Goal: Communication & Community: Answer question/provide support

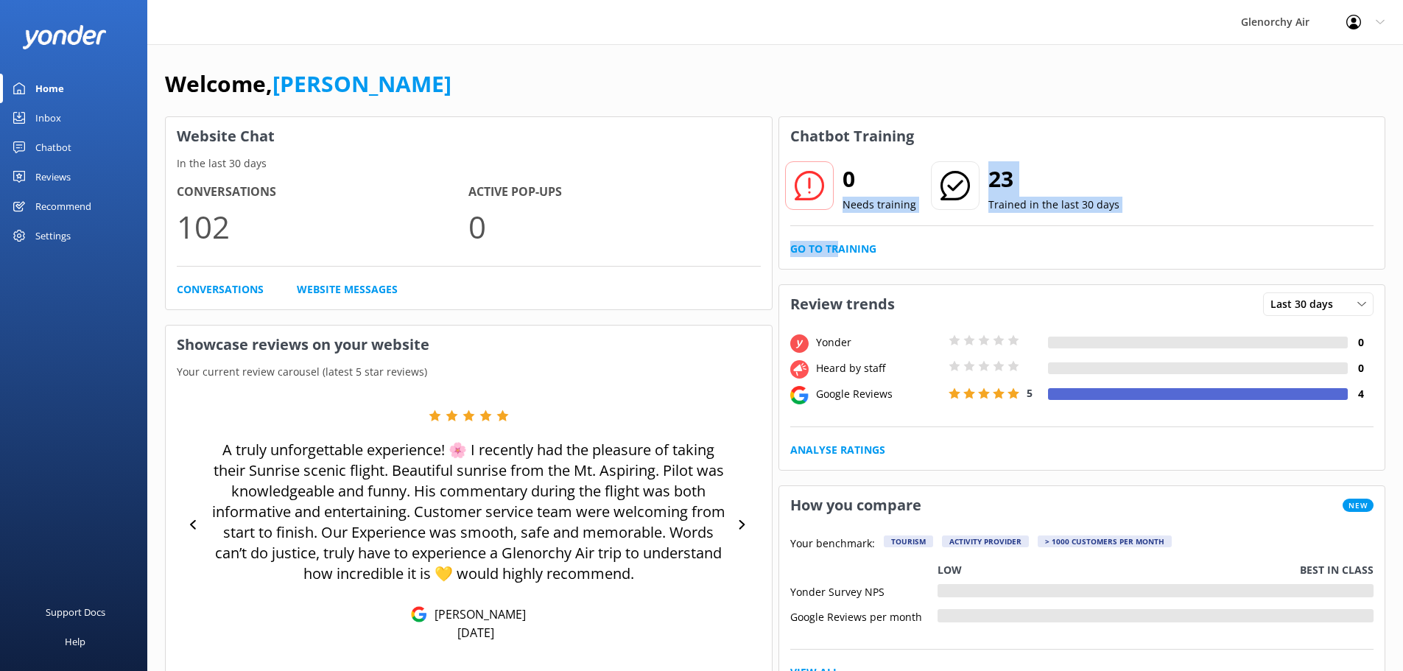
drag, startPoint x: 840, startPoint y: 226, endPoint x: 845, endPoint y: 233, distance: 8.4
click at [839, 227] on div "0 Needs training 23 Trained in the last 30 days Go to Training" at bounding box center [1082, 211] width 606 height 113
click at [842, 250] on link "Go to Training" at bounding box center [833, 249] width 86 height 16
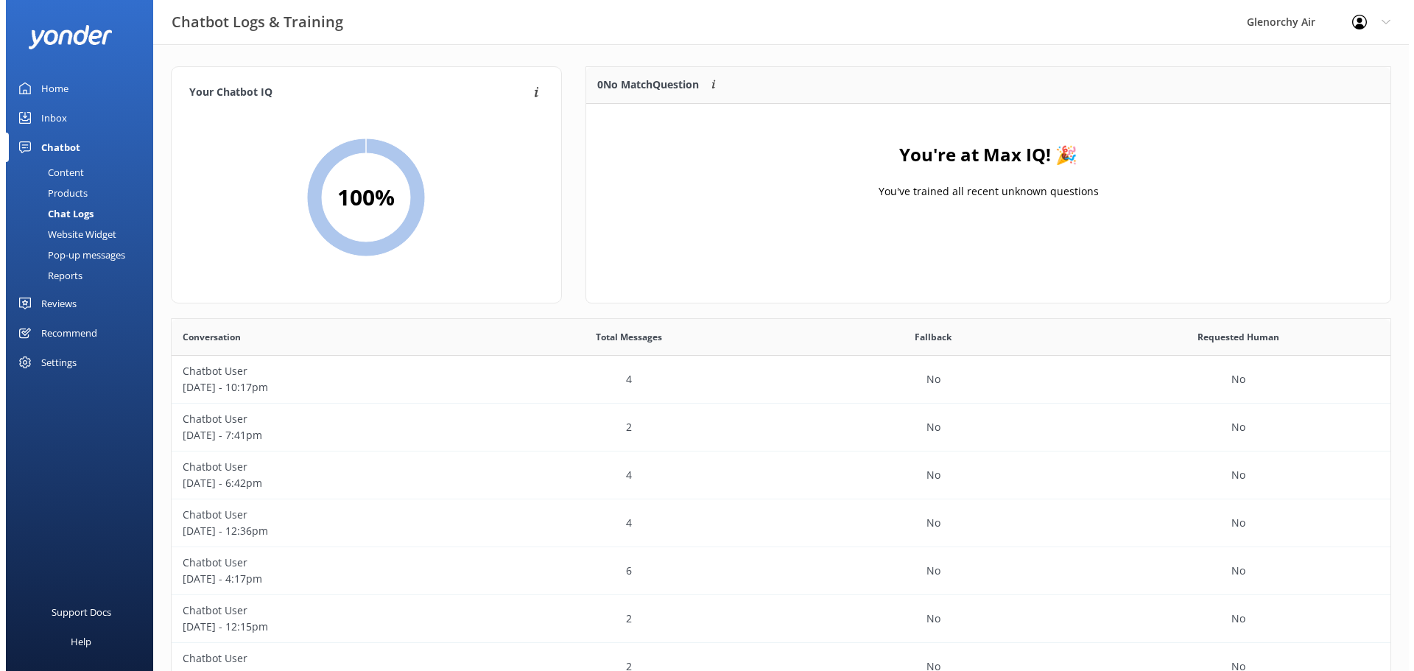
scroll to position [173, 793]
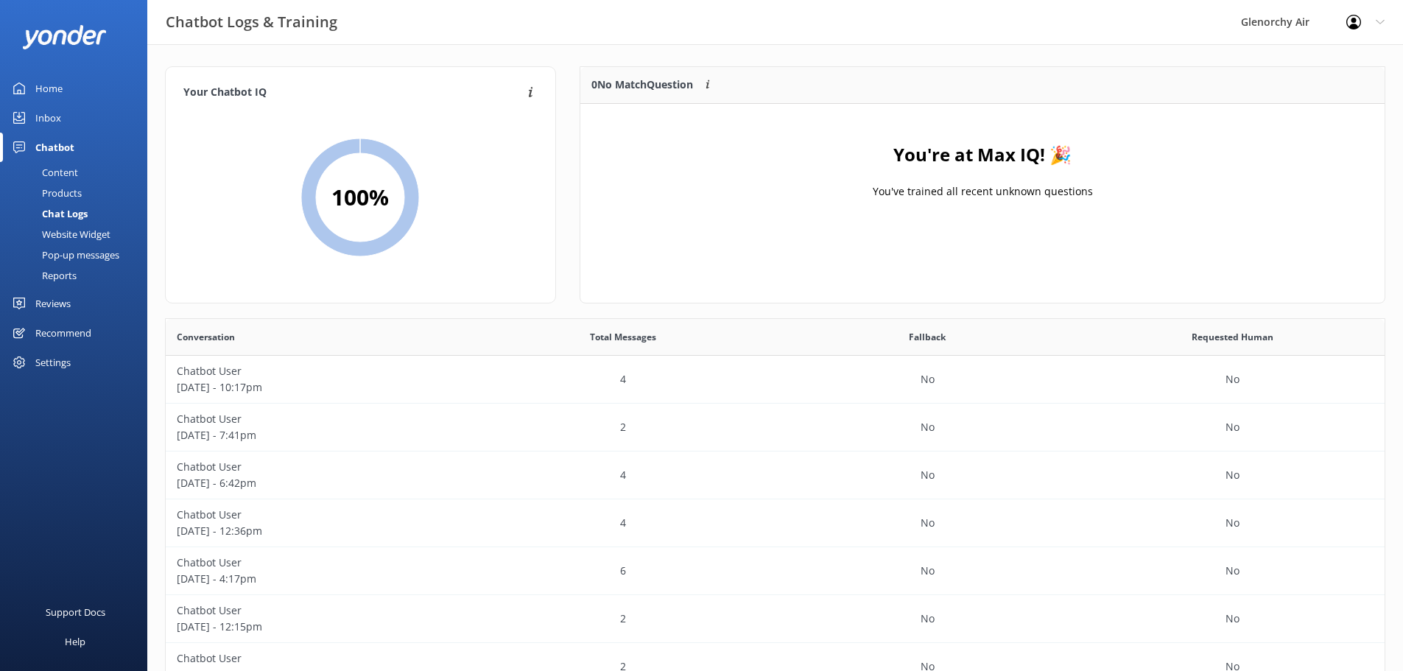
click at [60, 108] on div "Inbox" at bounding box center [48, 117] width 26 height 29
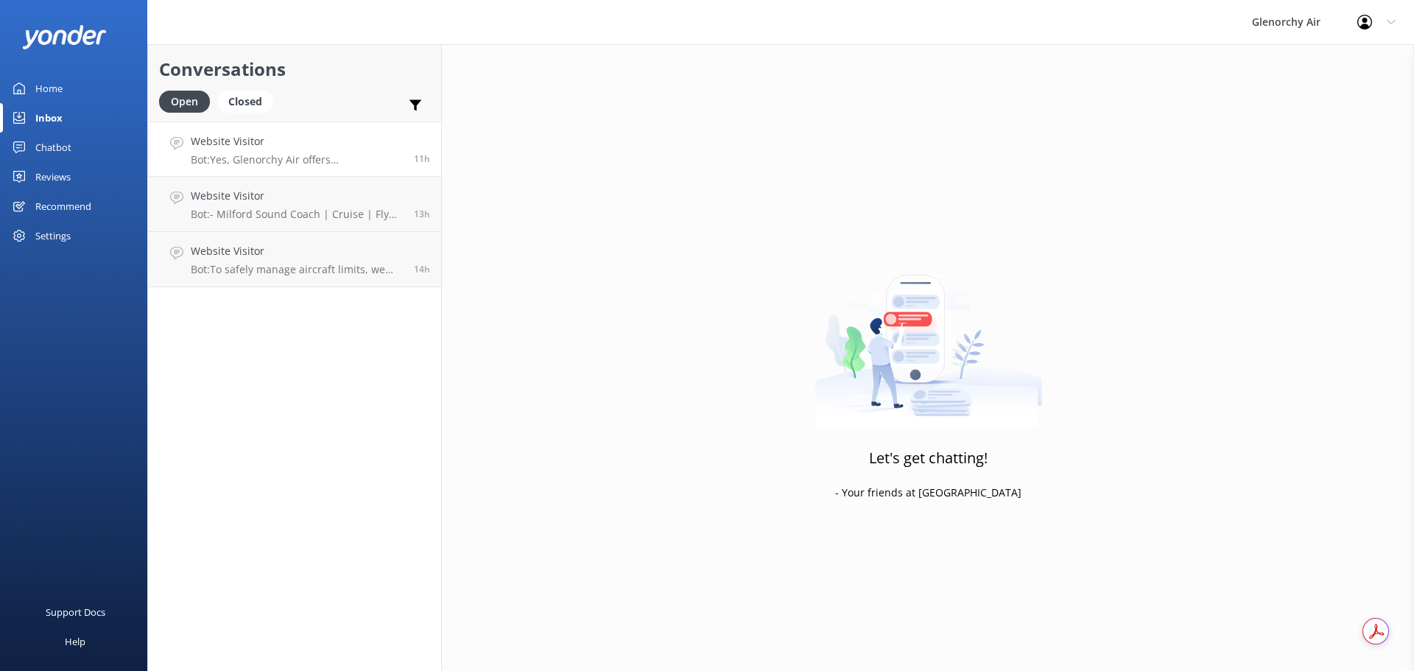
click at [268, 152] on div "Website Visitor Bot: Yes, [GEOGRAPHIC_DATA] offers [GEOGRAPHIC_DATA] One Way Fl…" at bounding box center [297, 149] width 212 height 32
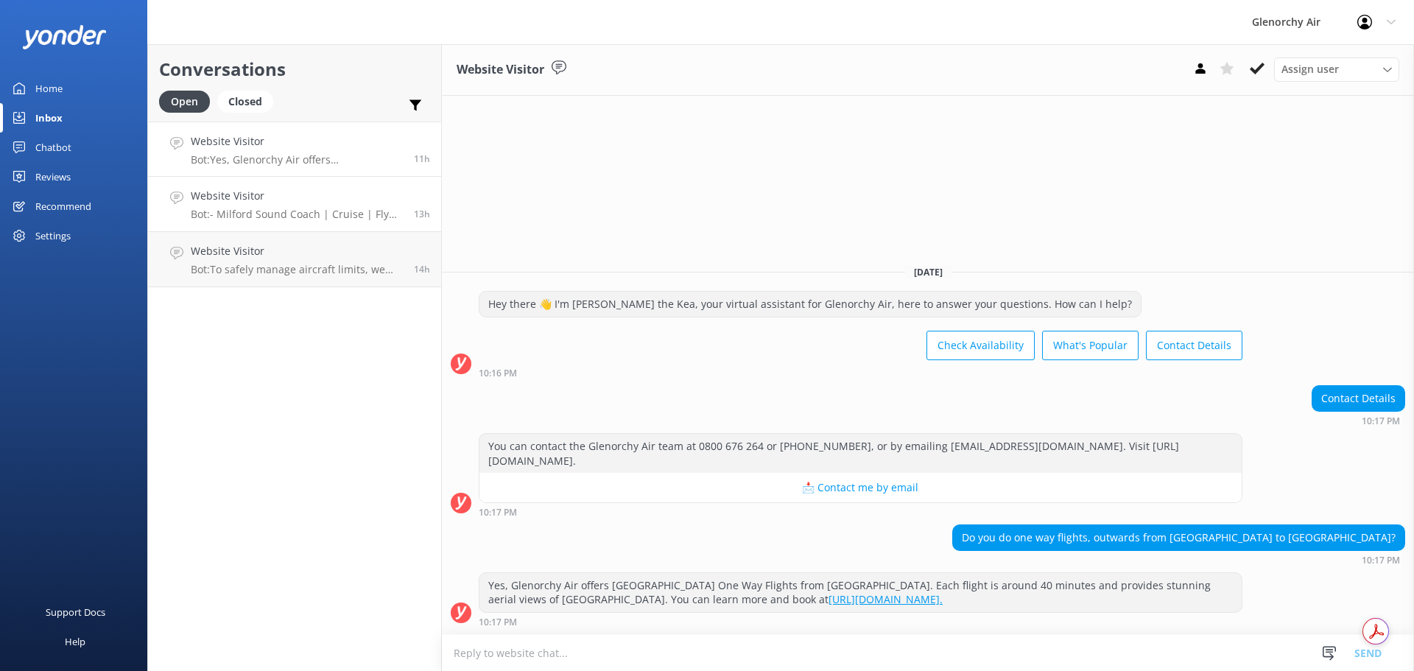
click at [254, 197] on h4 "Website Visitor" at bounding box center [297, 196] width 212 height 16
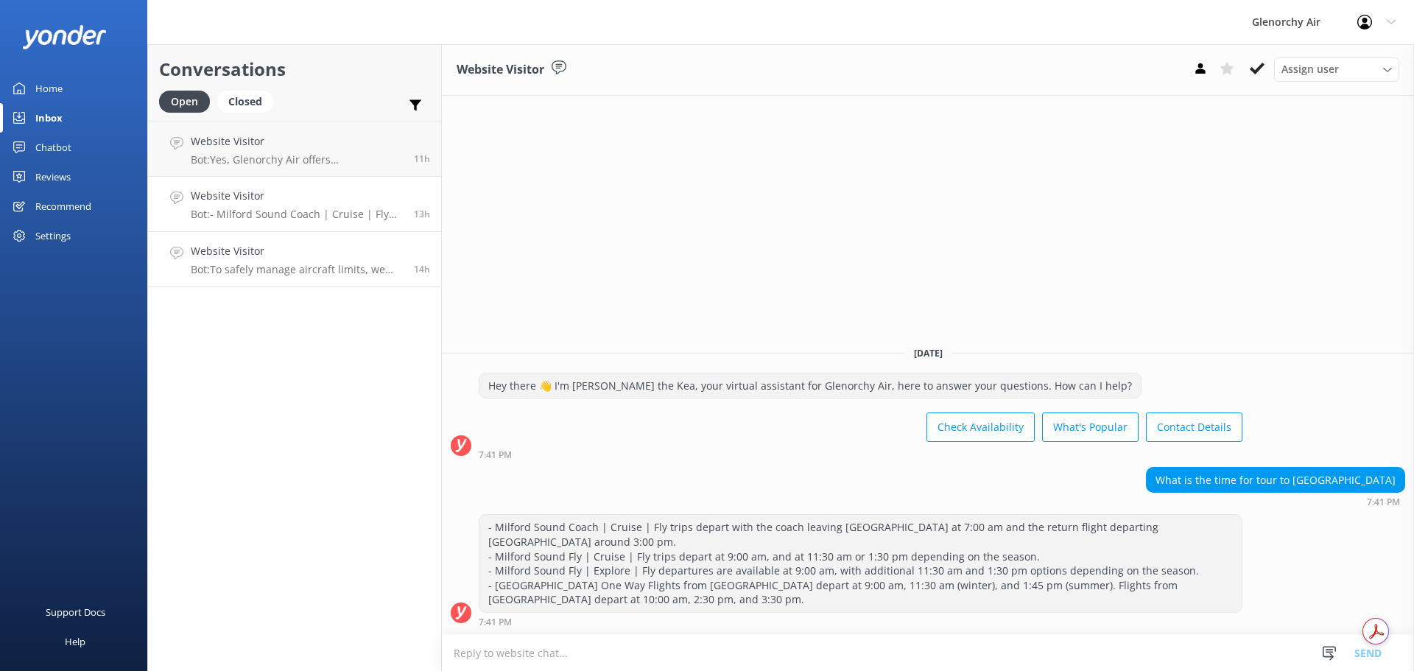
click at [219, 246] on h4 "Website Visitor" at bounding box center [297, 251] width 212 height 16
